Goal: Information Seeking & Learning: Learn about a topic

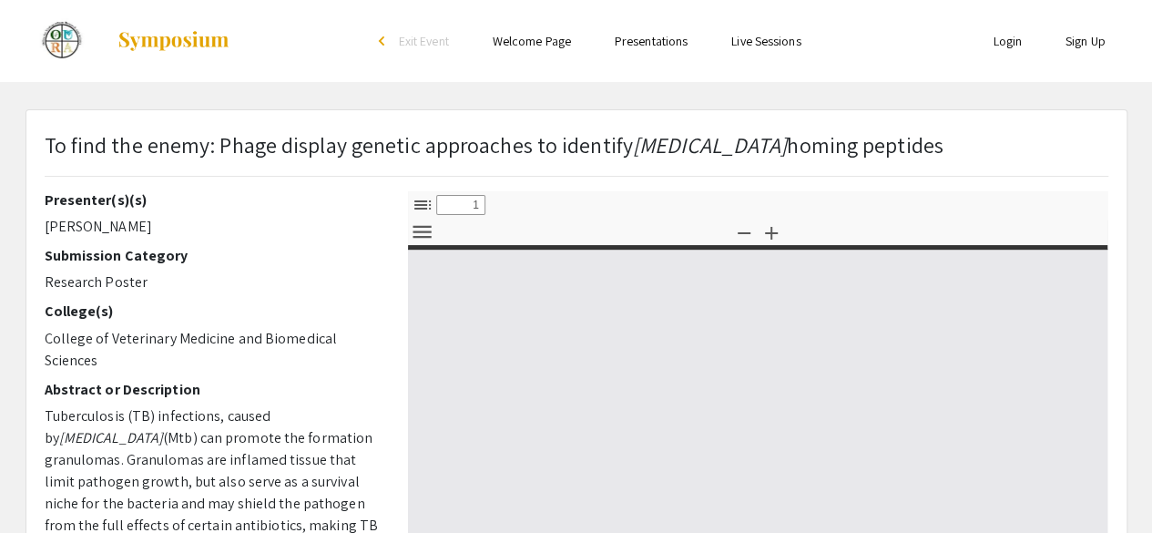
select select "custom"
type input "0"
select select "custom"
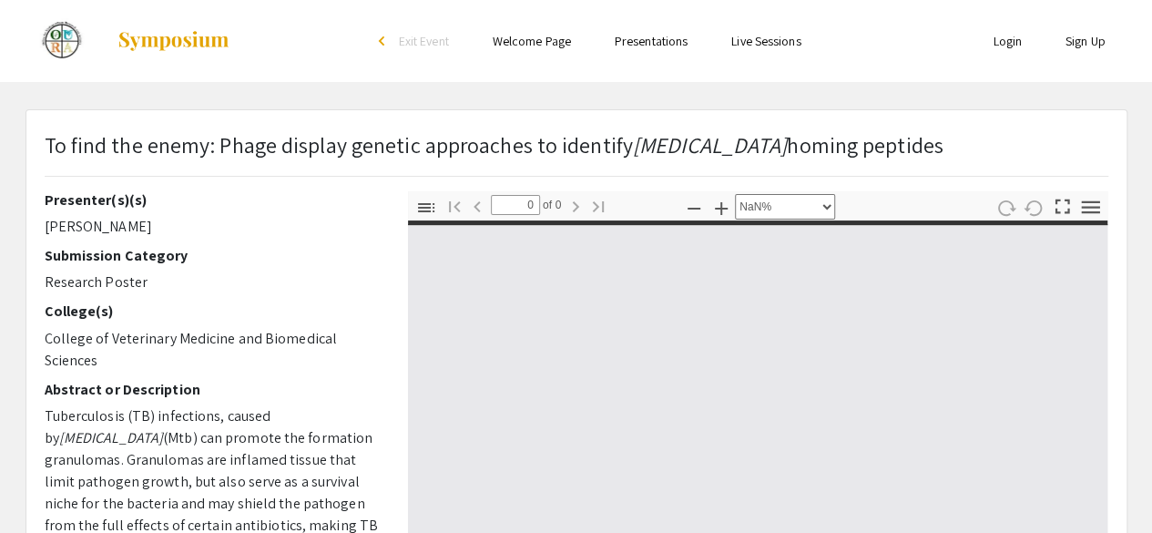
scroll to position [15, 0]
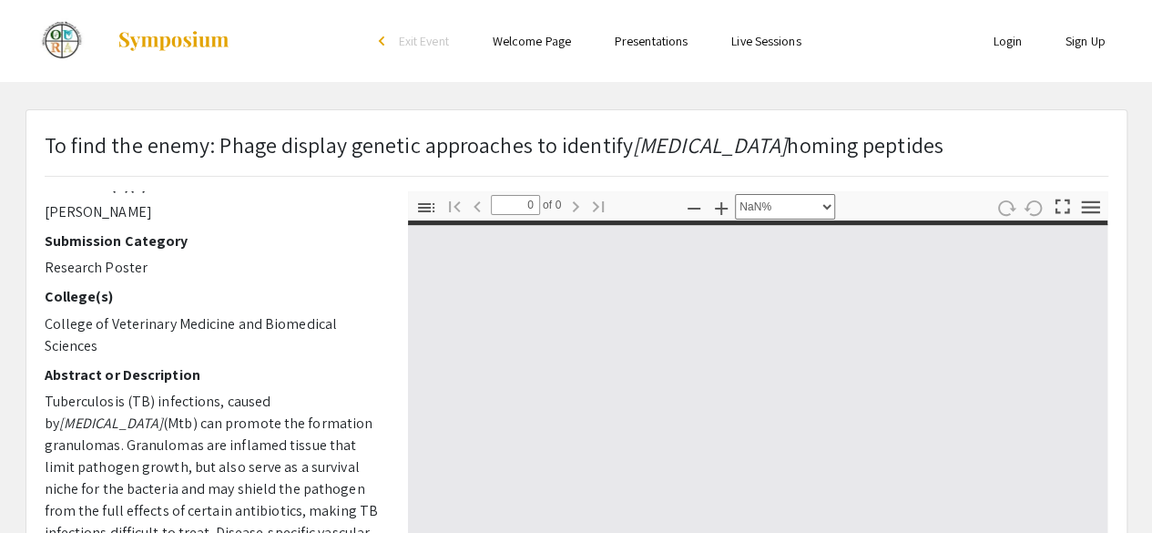
type input "1"
select select "auto"
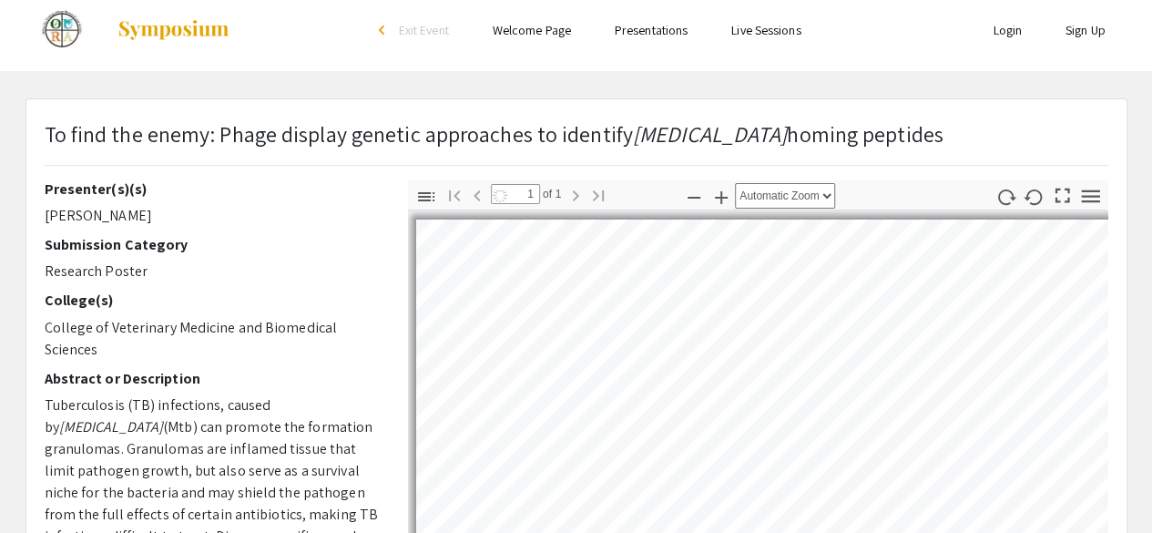
scroll to position [703, 0]
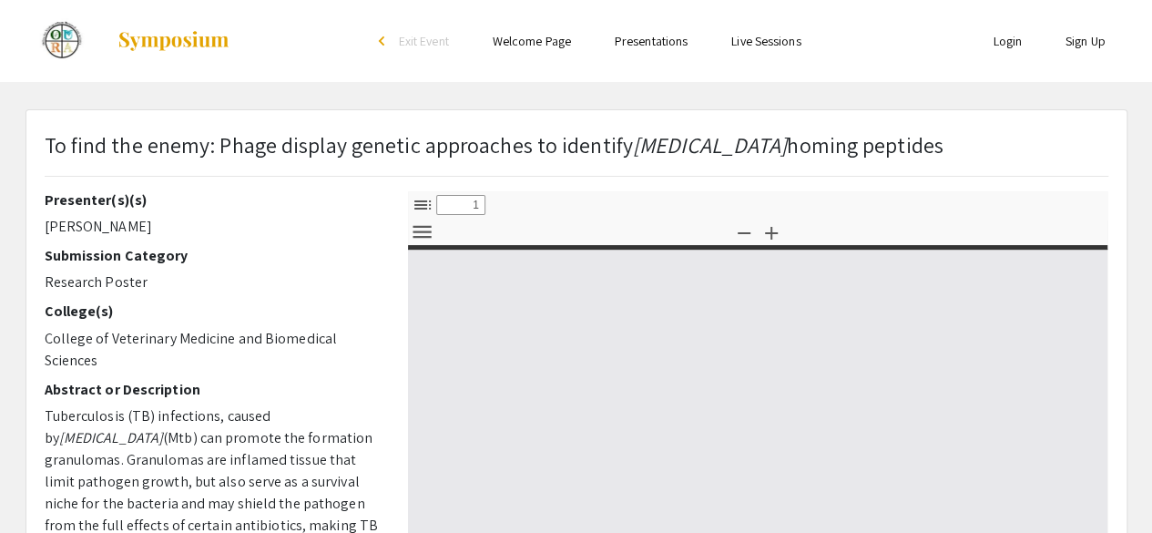
select select "custom"
type input "0"
select select "custom"
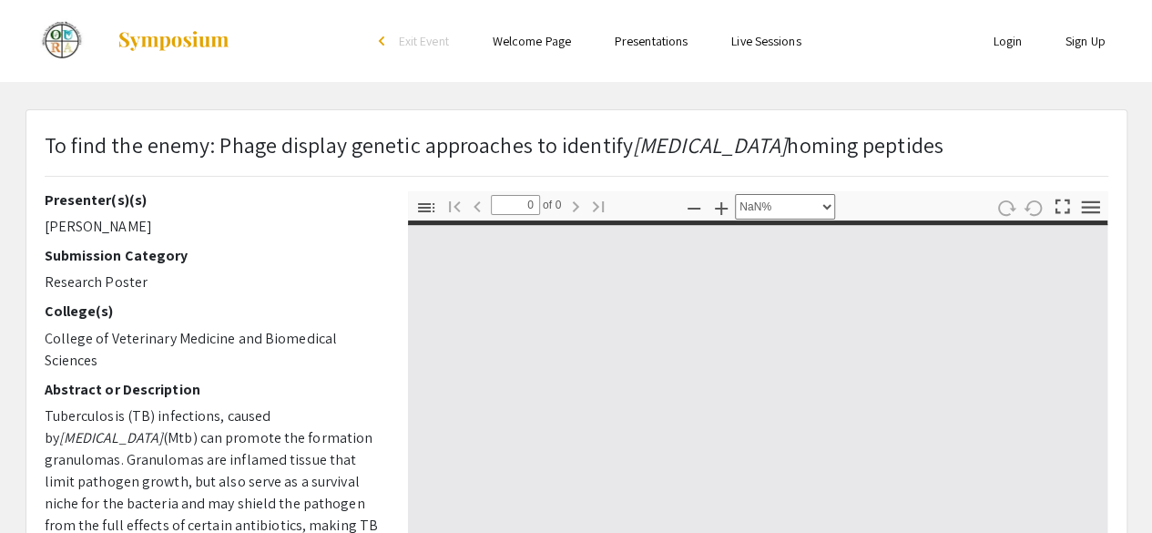
type input "1"
select select "auto"
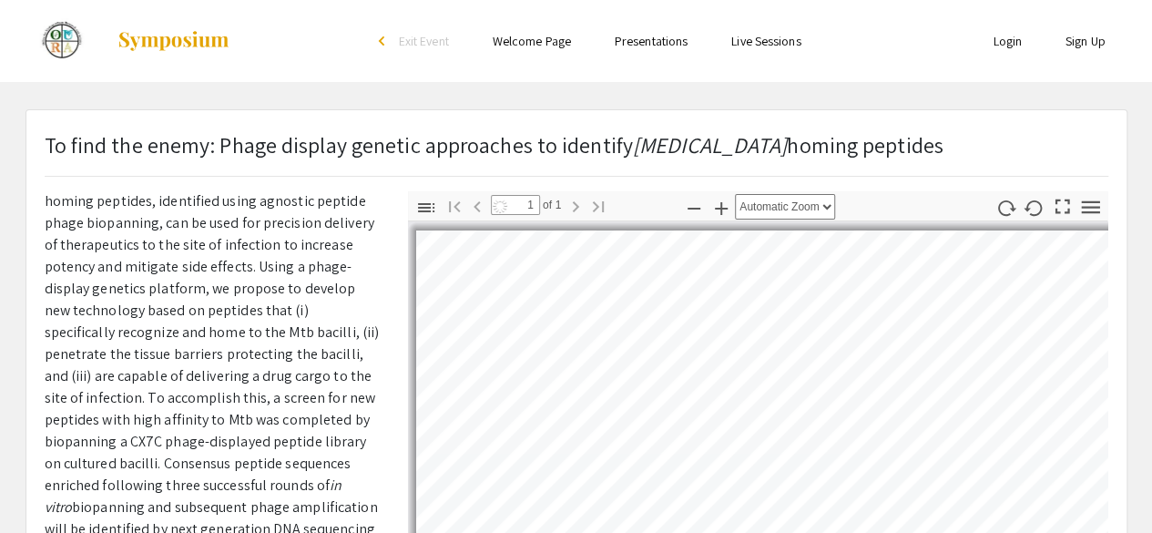
scroll to position [754, 82]
